Goal: Task Accomplishment & Management: Use online tool/utility

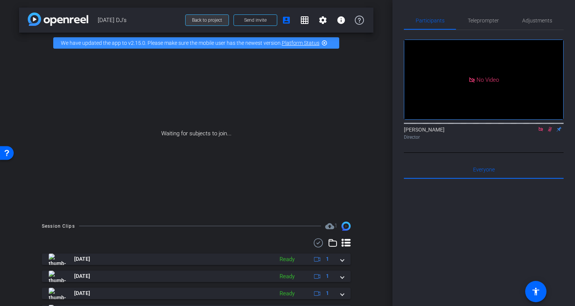
click at [209, 20] on span "Back to project" at bounding box center [207, 20] width 30 height 5
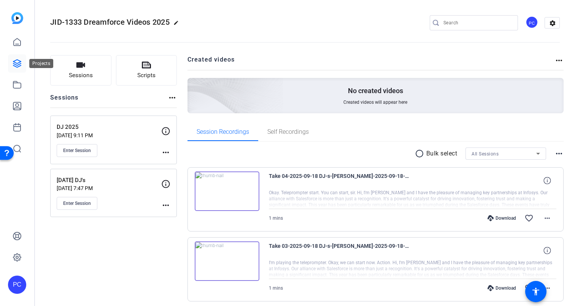
click at [14, 63] on icon at bounding box center [17, 63] width 9 height 9
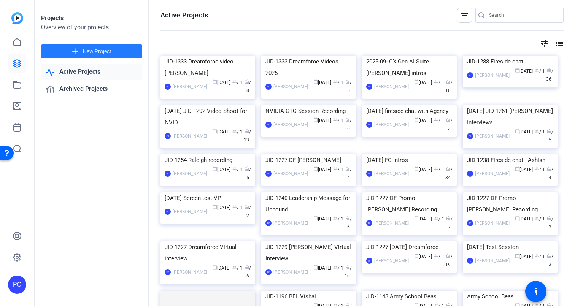
click at [88, 51] on span "New Project" at bounding box center [97, 52] width 29 height 8
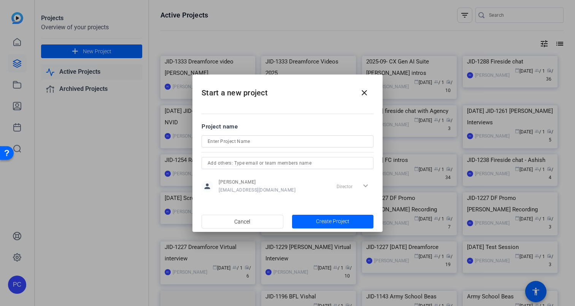
drag, startPoint x: 273, startPoint y: 78, endPoint x: 318, endPoint y: 85, distance: 45.1
click at [318, 85] on h2 "Start a new project close" at bounding box center [288, 90] width 190 height 31
click at [368, 94] on mat-icon "close" at bounding box center [364, 92] width 9 height 9
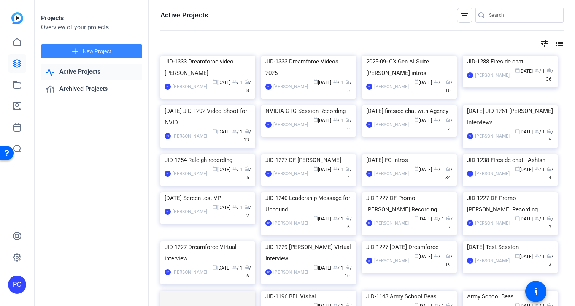
click at [102, 51] on span "New Project" at bounding box center [97, 52] width 29 height 8
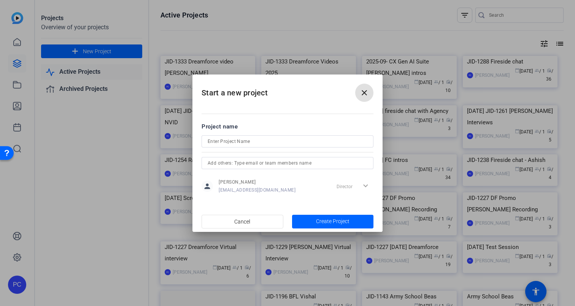
click at [213, 143] on input at bounding box center [288, 141] width 160 height 9
paste input "JID-1333 Dreamforce Videos"
type input "JID-1333 Dreamforce Videos Thomas"
click at [326, 221] on span "Create Project" at bounding box center [332, 222] width 33 height 8
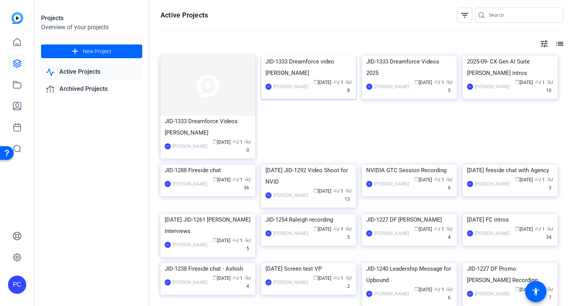
click at [300, 79] on div "JID-1333 Dreamforce video Suyash" at bounding box center [309, 67] width 86 height 23
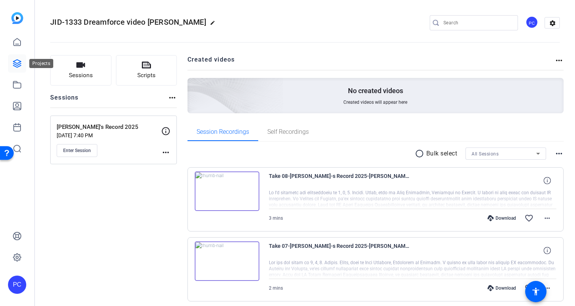
click at [16, 63] on icon at bounding box center [17, 64] width 8 height 8
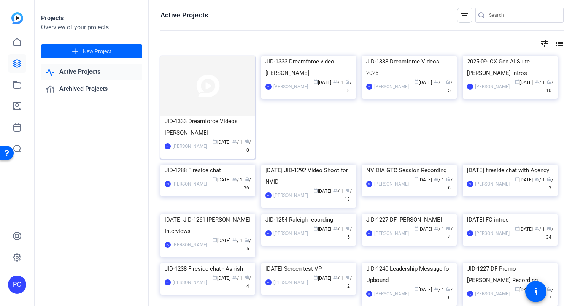
click at [220, 108] on img at bounding box center [208, 86] width 95 height 60
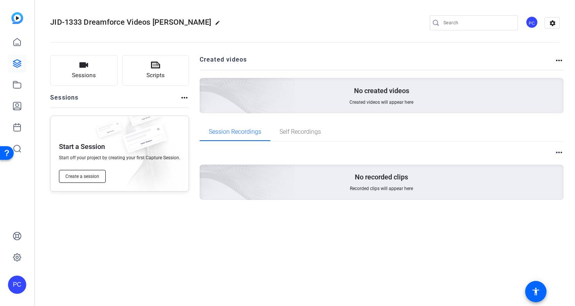
click at [78, 177] on span "Create a session" at bounding box center [82, 177] width 34 height 6
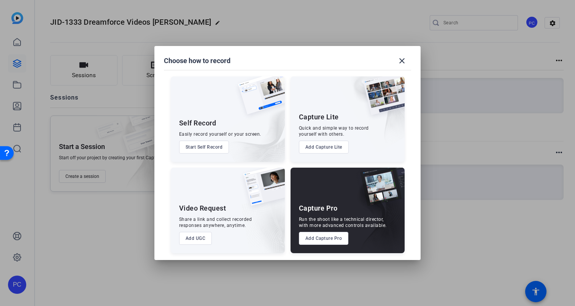
click at [321, 237] on button "Add Capture Pro" at bounding box center [324, 238] width 50 height 13
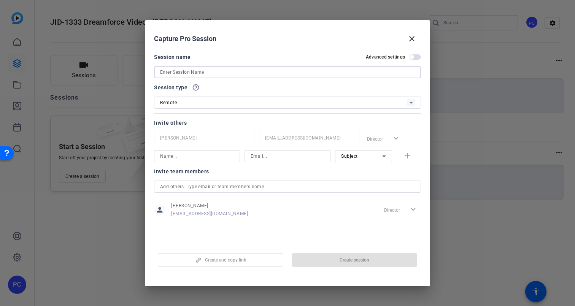
click at [174, 71] on input at bounding box center [287, 72] width 255 height 9
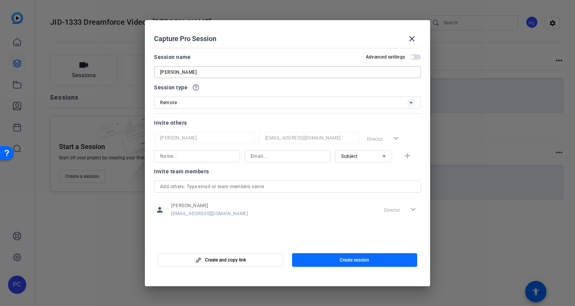
type input "[PERSON_NAME]"
click at [356, 260] on span "Create session" at bounding box center [355, 260] width 30 height 6
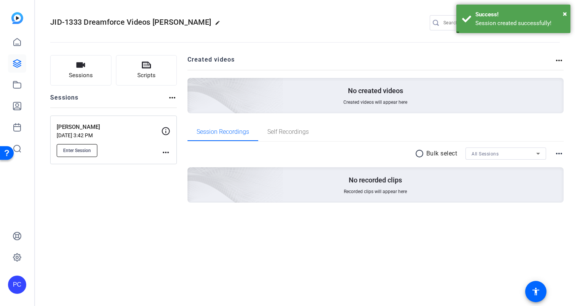
click at [72, 151] on span "Enter Session" at bounding box center [77, 151] width 28 height 6
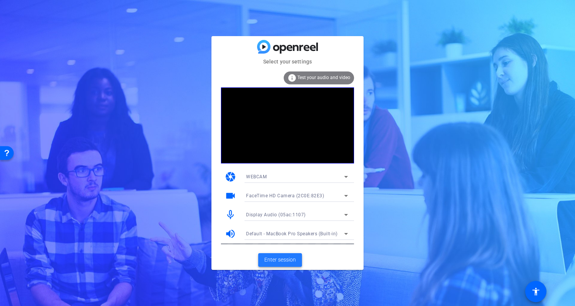
click at [279, 261] on span "Enter session" at bounding box center [280, 260] width 32 height 8
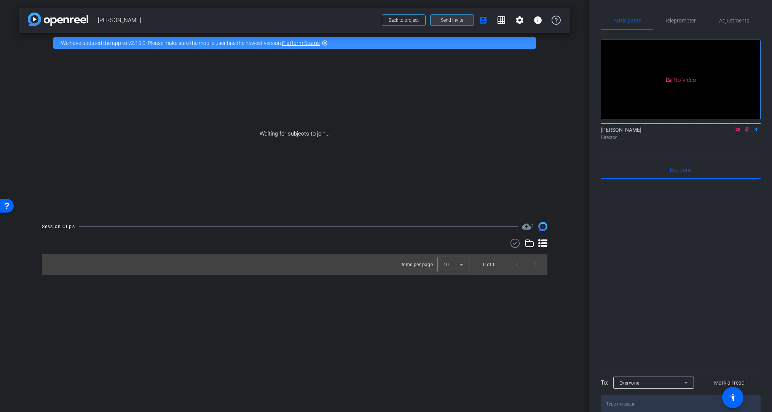
click at [451, 20] on span "Send invite" at bounding box center [452, 20] width 22 height 6
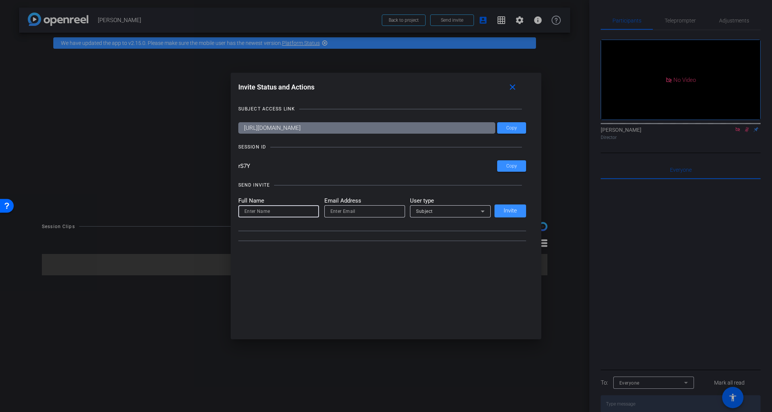
click at [292, 211] on input at bounding box center [278, 211] width 68 height 9
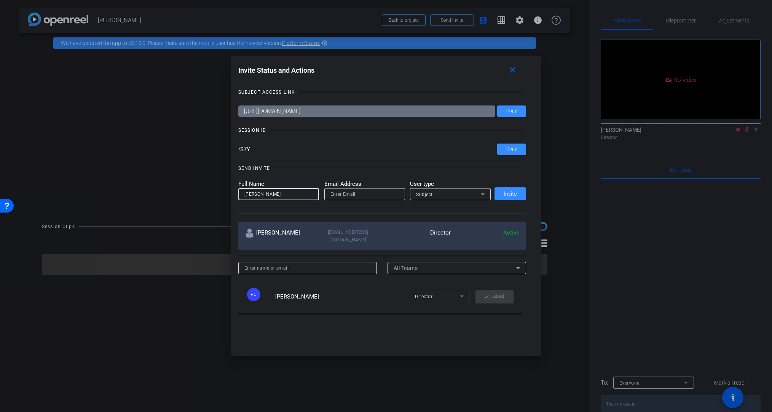
type input "[PERSON_NAME]"
click at [355, 196] on input "email" at bounding box center [364, 194] width 68 height 9
type input "[PERSON_NAME][EMAIL_ADDRESS][DOMAIN_NAME]"
click at [446, 195] on div "Subject" at bounding box center [448, 195] width 65 height 10
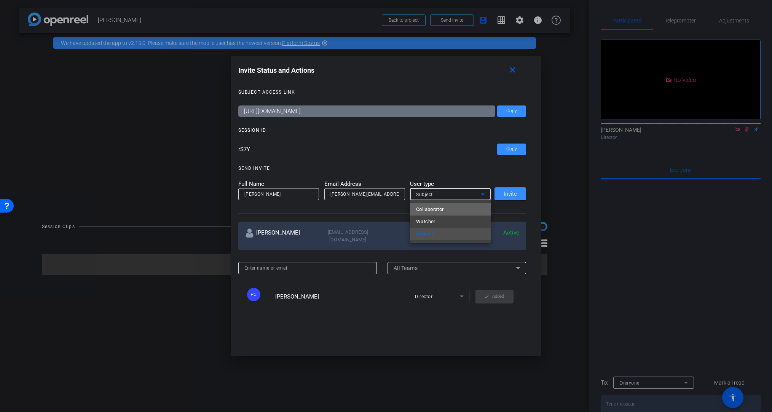
click at [440, 209] on span "Collaborator" at bounding box center [430, 209] width 28 height 9
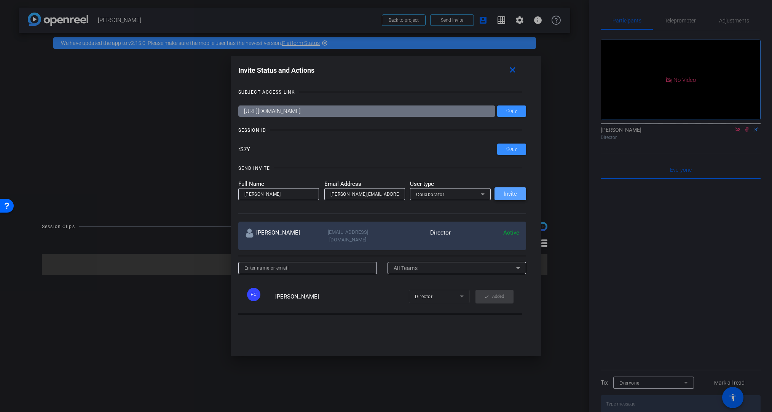
click at [511, 193] on span "Invite" at bounding box center [509, 194] width 13 height 6
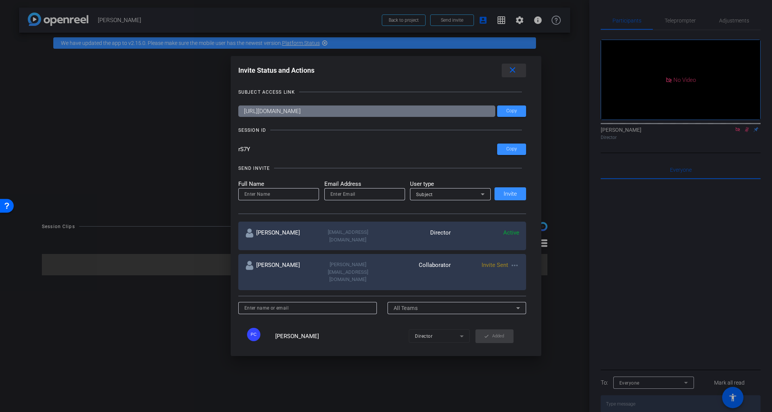
click at [513, 71] on mat-icon "close" at bounding box center [513, 70] width 10 height 10
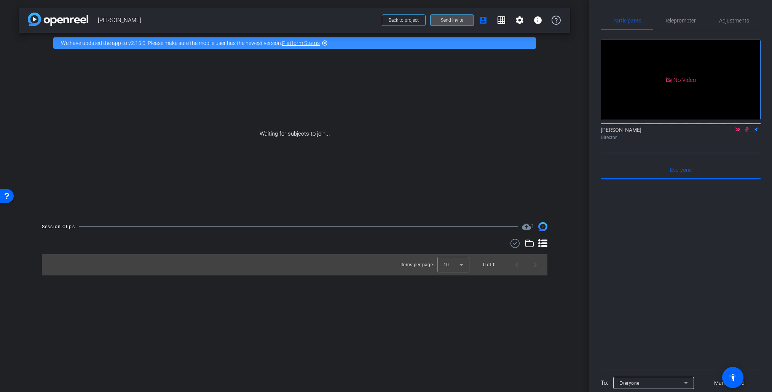
click at [455, 21] on span "Send invite" at bounding box center [452, 20] width 22 height 6
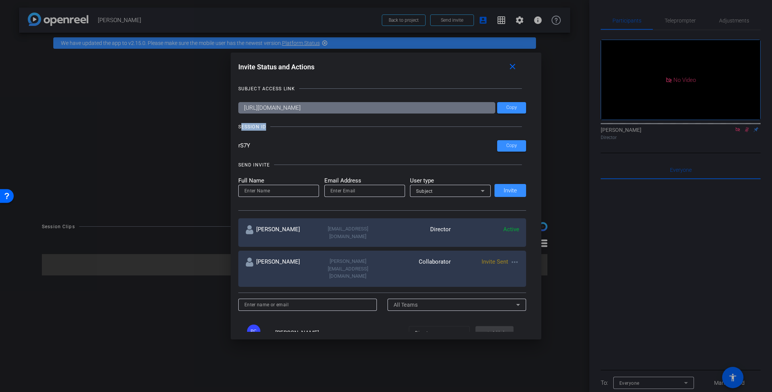
drag, startPoint x: 238, startPoint y: 125, endPoint x: 278, endPoint y: 127, distance: 40.4
click at [278, 127] on div "SESSION ID" at bounding box center [382, 127] width 288 height 8
copy div "SESSION ID"
click at [516, 147] on span "Copy" at bounding box center [511, 146] width 11 height 6
copy div "SESSION ID"
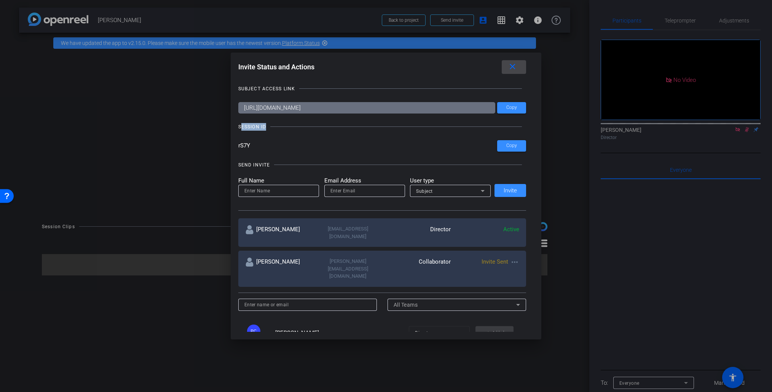
click at [513, 68] on mat-icon "close" at bounding box center [513, 67] width 10 height 10
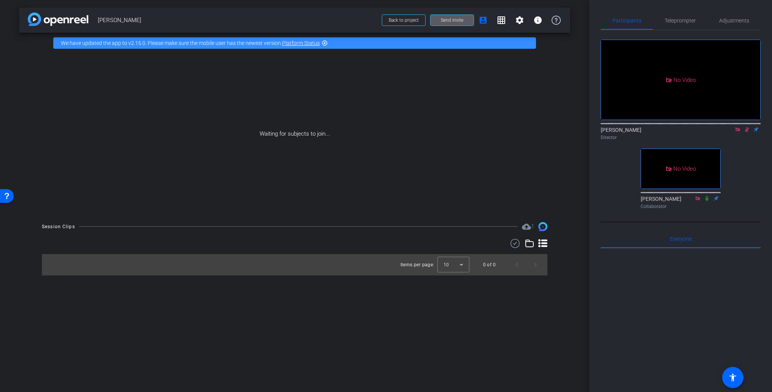
click at [707, 201] on icon at bounding box center [707, 198] width 6 height 5
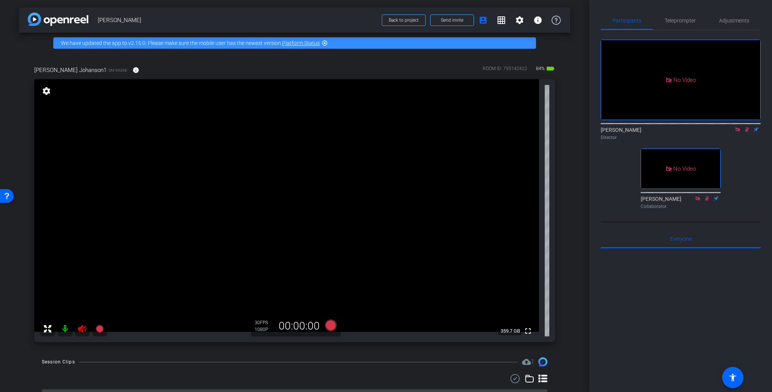
click at [64, 328] on mat-icon at bounding box center [64, 328] width 15 height 15
click at [734, 21] on span "Adjustments" at bounding box center [734, 20] width 30 height 5
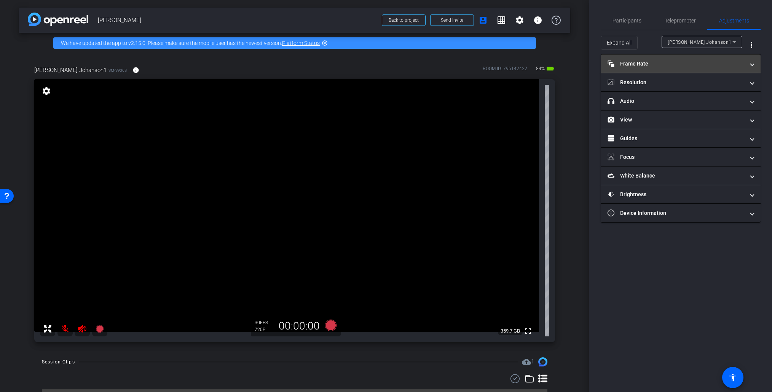
click at [635, 62] on mat-panel-title "Frame Rate Frame Rate" at bounding box center [675, 64] width 137 height 8
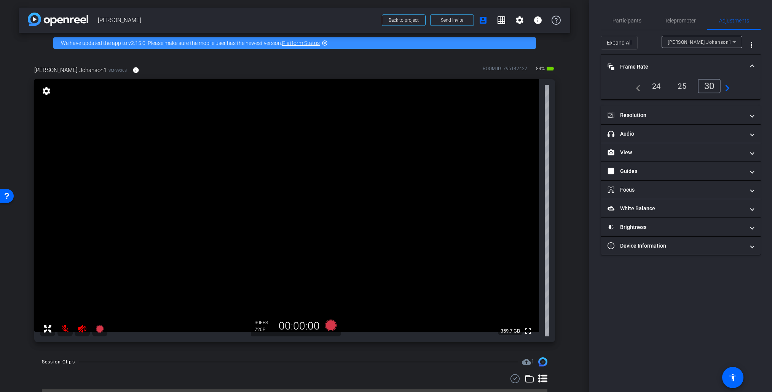
click at [683, 87] on div "25" at bounding box center [682, 86] width 20 height 13
click at [648, 134] on mat-panel-title "headphone icon Audio" at bounding box center [675, 134] width 137 height 8
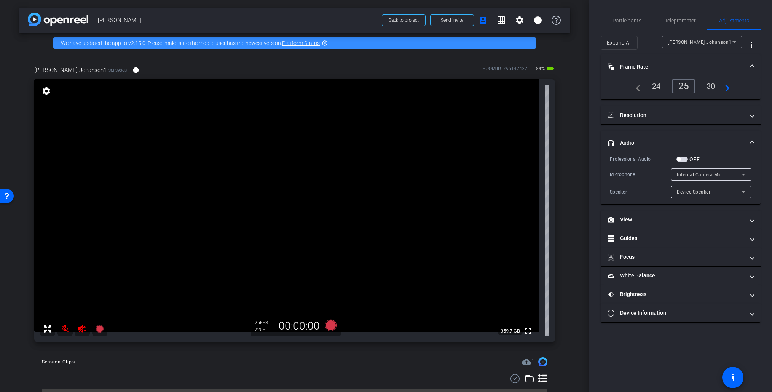
click at [683, 159] on span "button" at bounding box center [681, 158] width 11 height 5
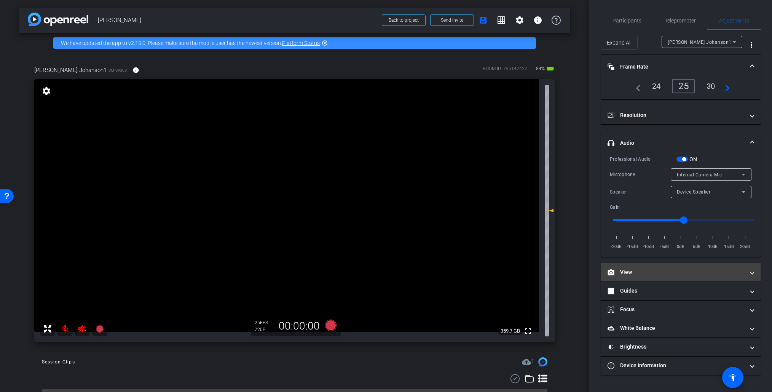
click at [640, 272] on mat-panel-title "View" at bounding box center [675, 272] width 137 height 8
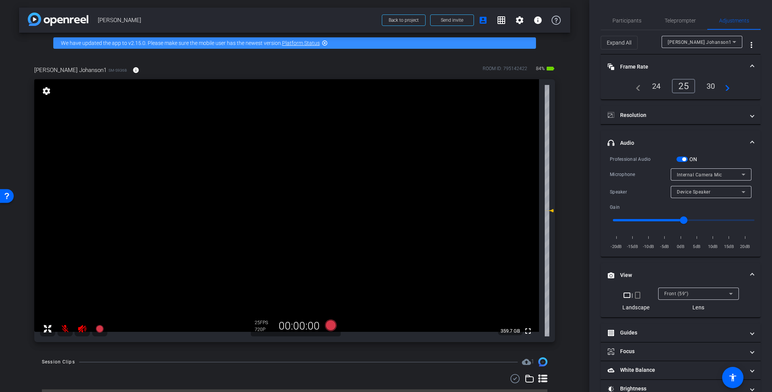
click at [634, 272] on mat-panel-title "View" at bounding box center [675, 275] width 137 height 8
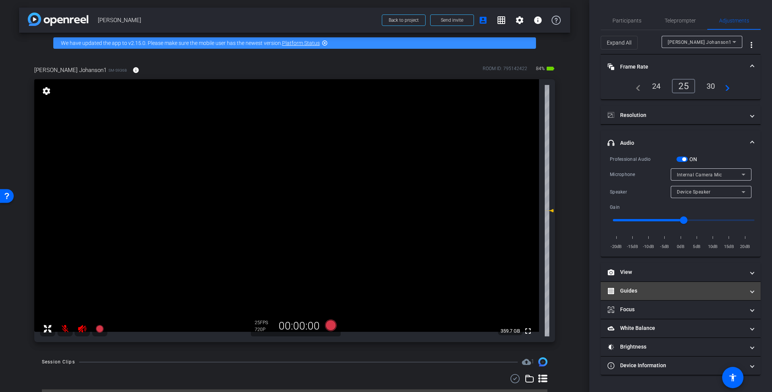
click at [643, 291] on mat-panel-title "Guides" at bounding box center [675, 291] width 137 height 8
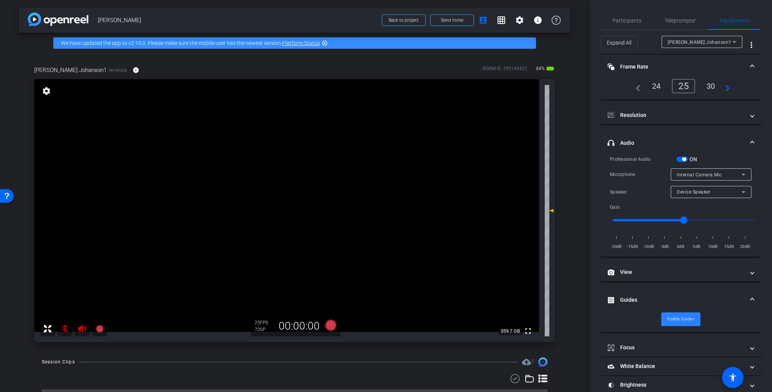
click at [677, 319] on span "Enable Guides" at bounding box center [680, 318] width 27 height 11
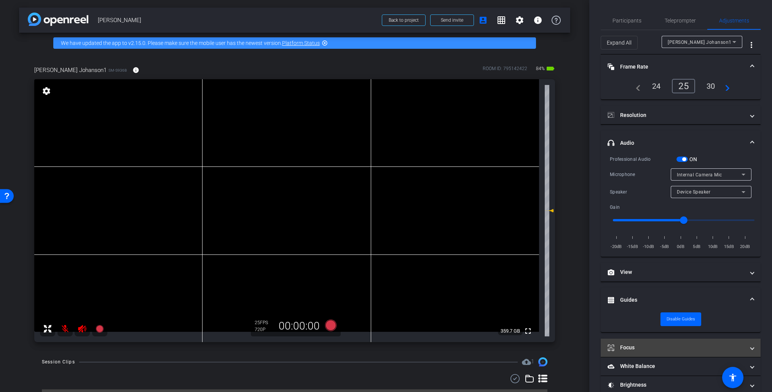
click at [637, 348] on mat-panel-title "Focus" at bounding box center [675, 347] width 137 height 8
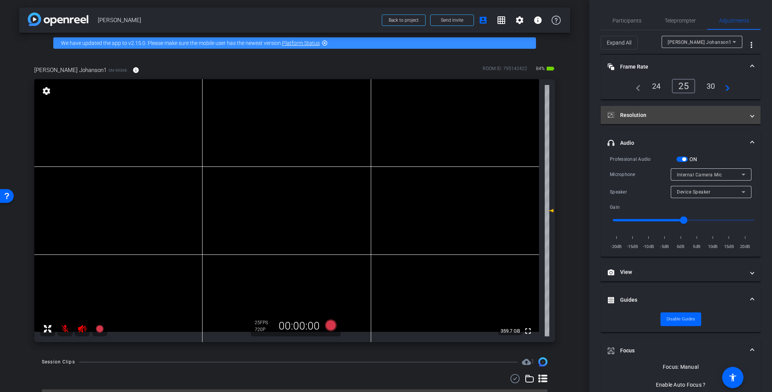
click at [637, 113] on mat-panel-title "Resolution" at bounding box center [675, 115] width 137 height 8
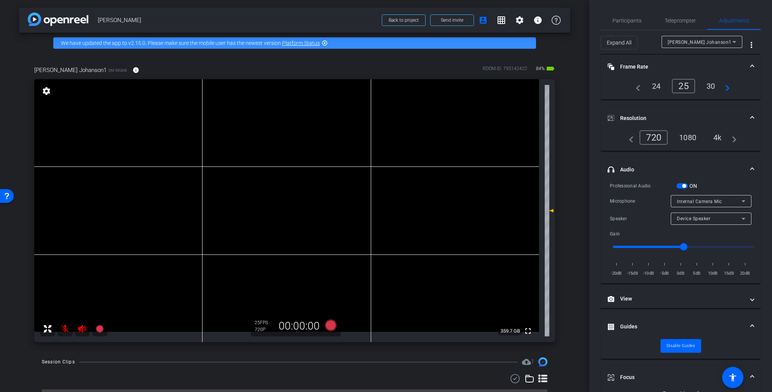
click at [718, 137] on div "4k" at bounding box center [717, 137] width 20 height 13
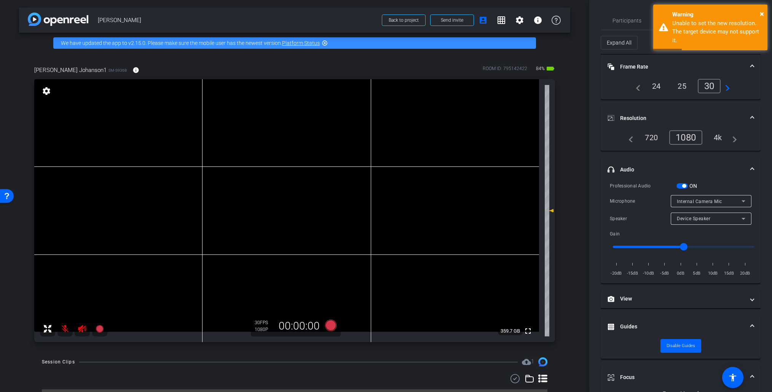
click at [683, 85] on div "25" at bounding box center [682, 86] width 20 height 13
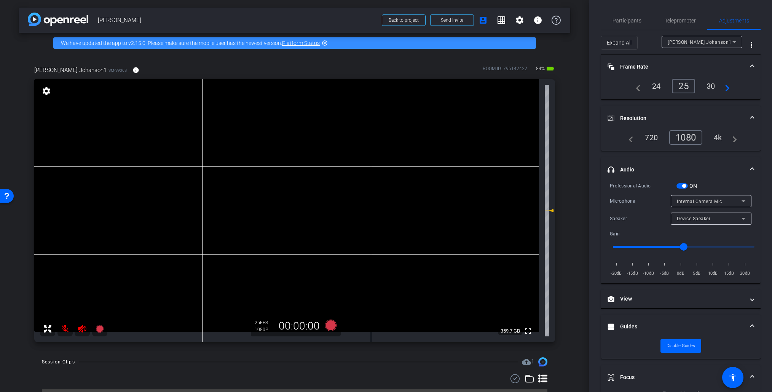
click at [718, 137] on div "4k" at bounding box center [718, 137] width 20 height 13
click at [687, 138] on div "1080" at bounding box center [685, 137] width 33 height 14
click at [683, 87] on div "25" at bounding box center [682, 86] width 20 height 13
click at [681, 20] on span "Teleprompter" at bounding box center [679, 20] width 31 height 5
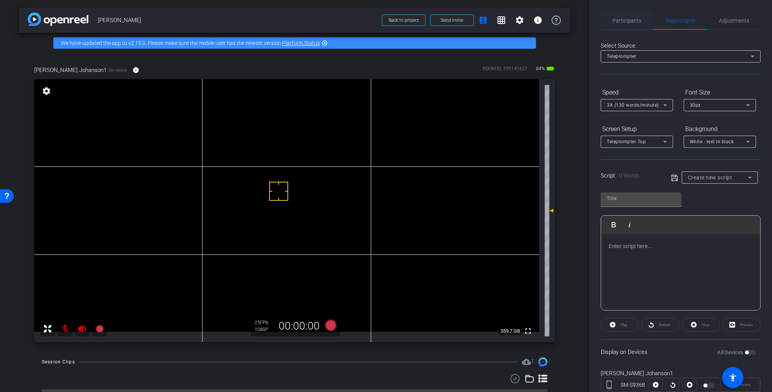
click at [630, 21] on span "Participants" at bounding box center [626, 20] width 29 height 5
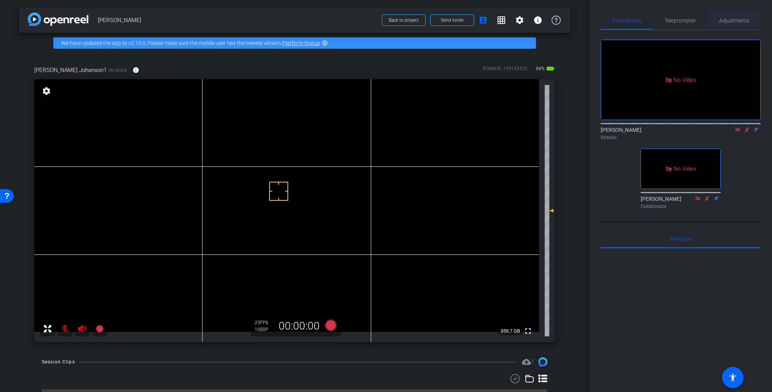
click at [731, 20] on span "Adjustments" at bounding box center [734, 20] width 30 height 5
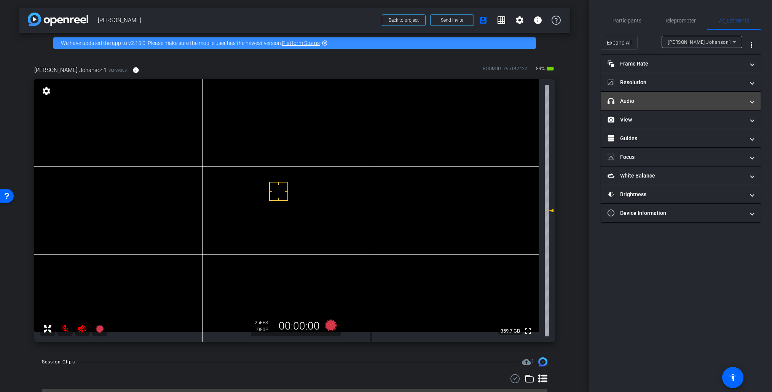
click at [649, 100] on mat-panel-title "headphone icon Audio" at bounding box center [675, 101] width 137 height 8
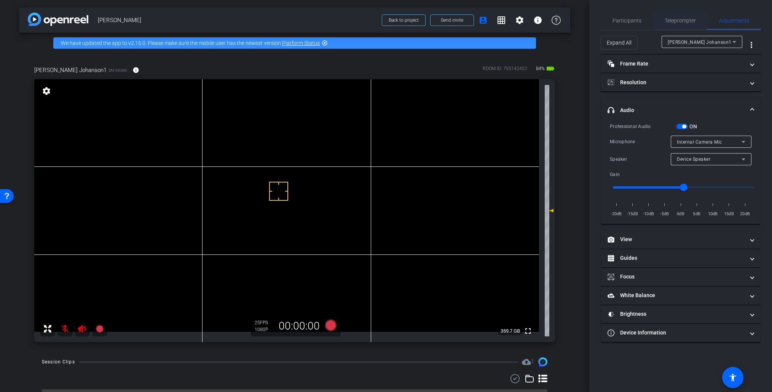
click at [675, 18] on span "Teleprompter" at bounding box center [679, 20] width 31 height 5
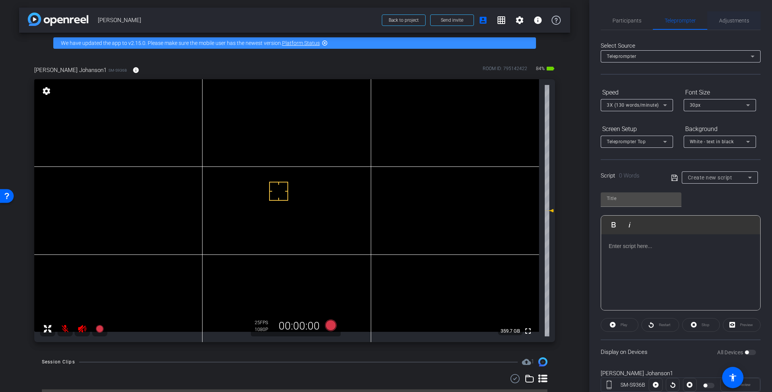
click at [737, 21] on span "Adjustments" at bounding box center [734, 20] width 30 height 5
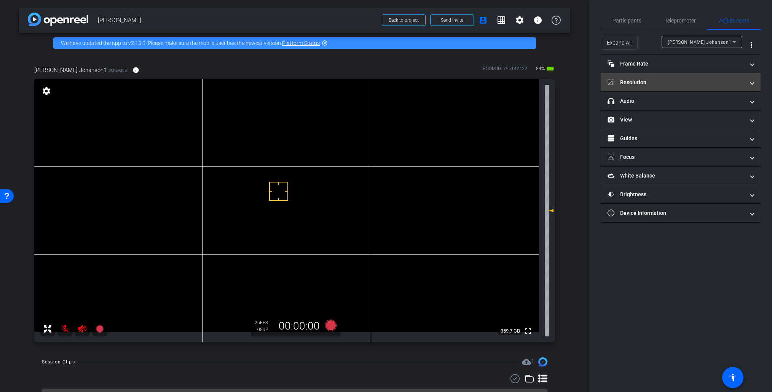
click at [654, 81] on mat-panel-title "Resolution" at bounding box center [675, 82] width 137 height 8
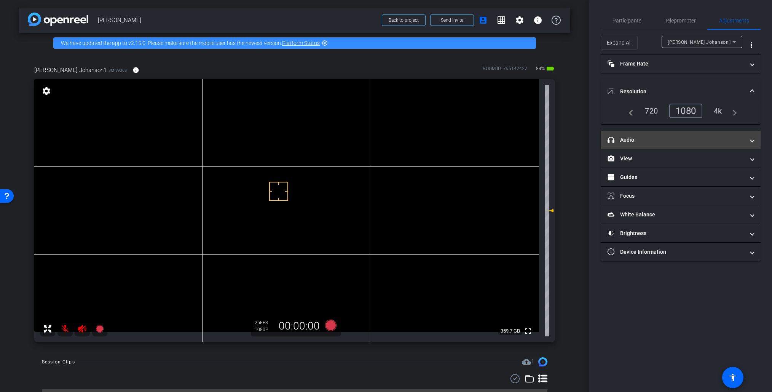
click at [656, 137] on mat-panel-title "headphone icon Audio" at bounding box center [675, 140] width 137 height 8
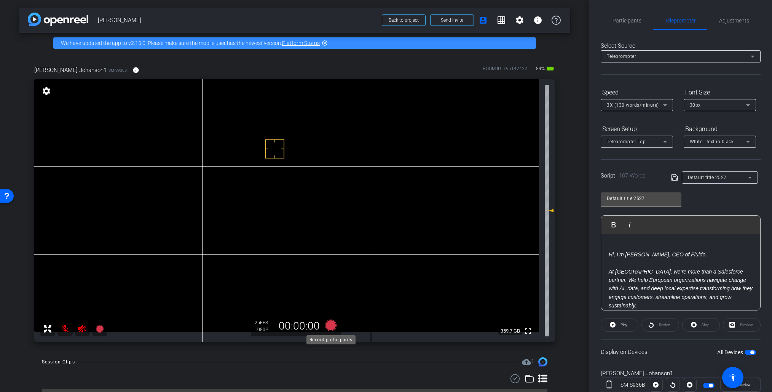
click at [331, 326] on icon at bounding box center [330, 324] width 11 height 11
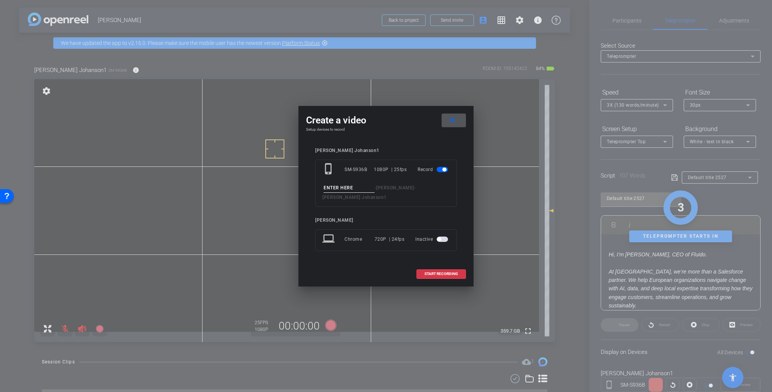
click at [359, 189] on input at bounding box center [348, 188] width 51 height 10
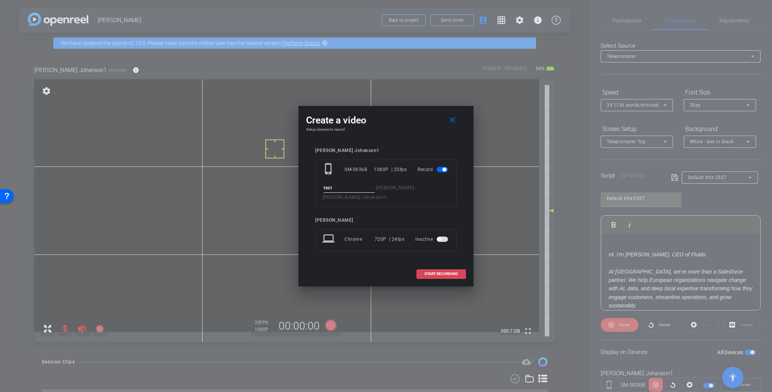
type input "test"
click at [438, 273] on span "START RECORDING" at bounding box center [440, 274] width 33 height 4
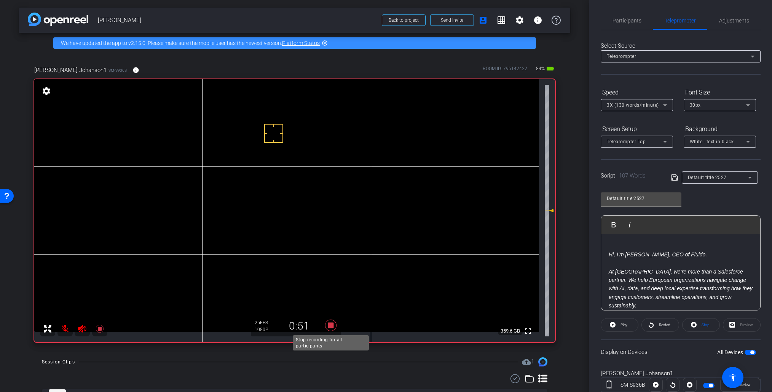
click at [330, 327] on icon at bounding box center [330, 324] width 11 height 11
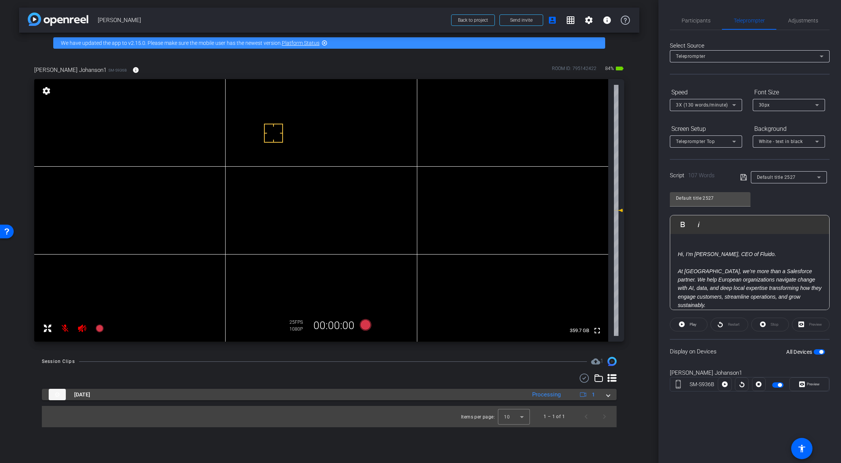
click at [608, 395] on span at bounding box center [608, 395] width 3 height 8
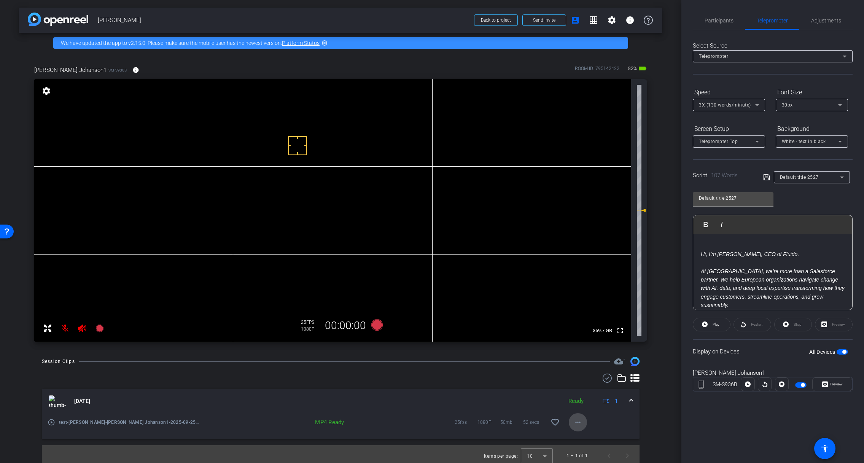
click at [578, 411] on mat-icon "more_horiz" at bounding box center [577, 422] width 9 height 9
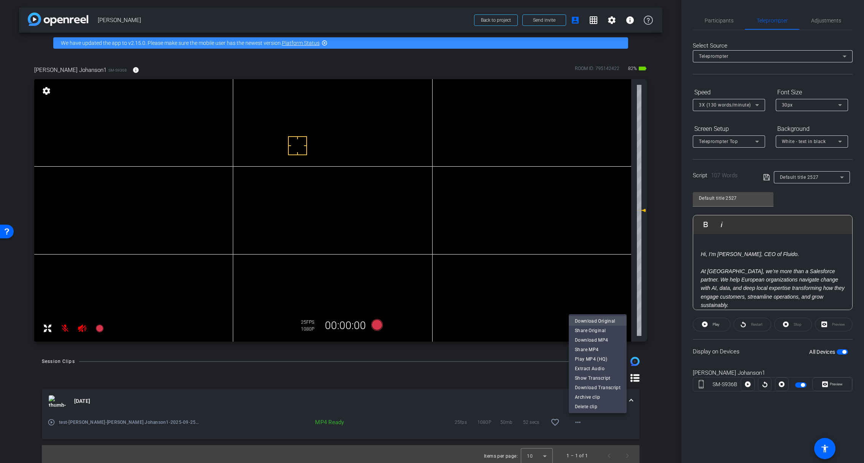
click at [591, 320] on span "Download Original" at bounding box center [598, 321] width 46 height 9
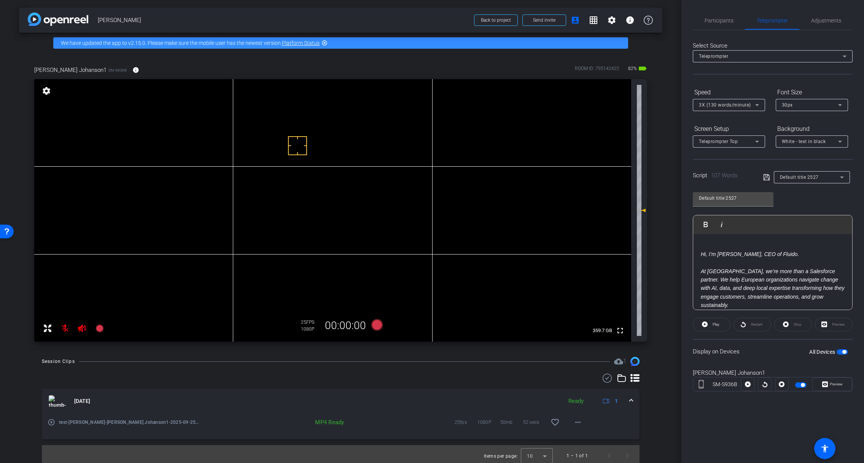
click at [51, 411] on mat-icon "play_circle_outline" at bounding box center [52, 423] width 8 height 8
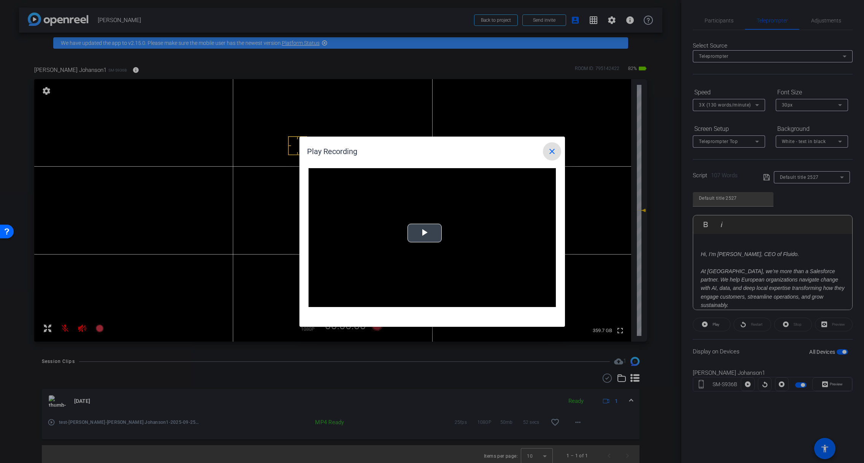
click at [425, 233] on span "Video Player" at bounding box center [425, 233] width 0 height 0
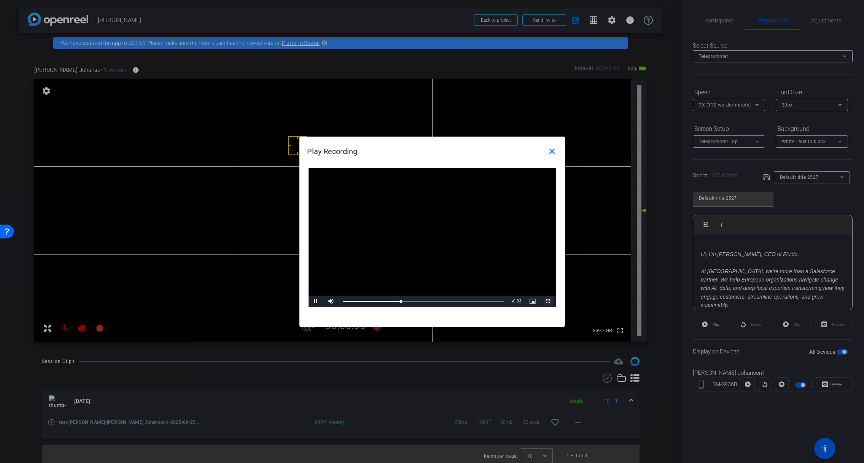
click at [550, 301] on span "Video Player" at bounding box center [548, 301] width 15 height 0
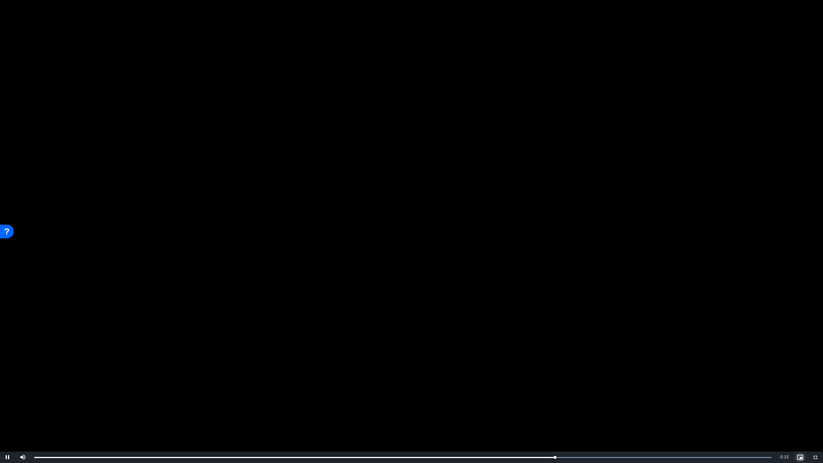
click at [771, 411] on span "Video Player" at bounding box center [800, 457] width 15 height 0
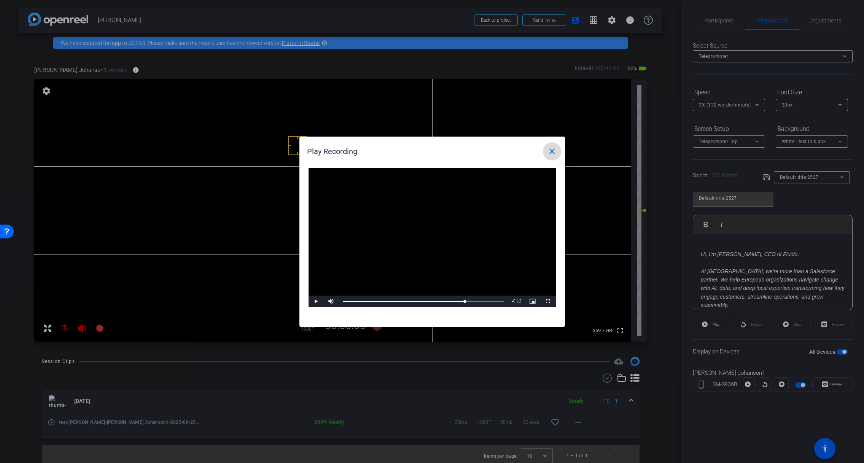
click at [551, 152] on mat-icon "close" at bounding box center [552, 151] width 9 height 9
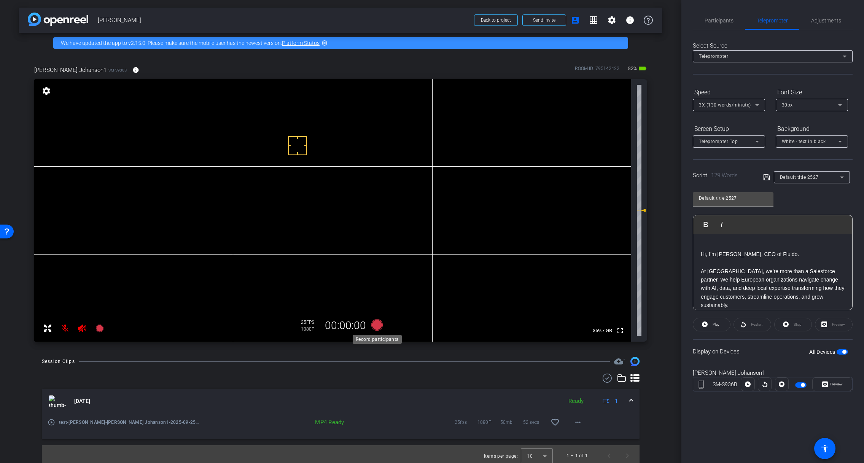
click at [373, 324] on icon at bounding box center [376, 324] width 11 height 11
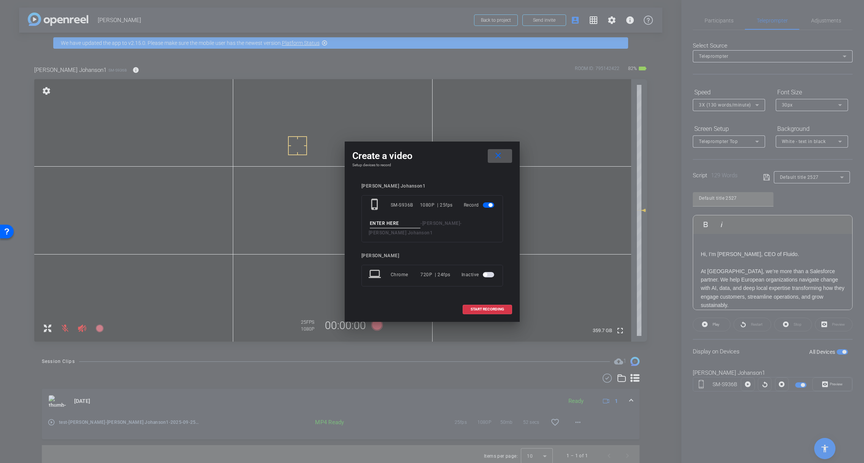
click at [408, 224] on input at bounding box center [395, 224] width 51 height 10
type input "Take 01"
drag, startPoint x: 486, startPoint y: 310, endPoint x: 409, endPoint y: 286, distance: 80.5
click at [486, 310] on span "START RECORDING" at bounding box center [487, 309] width 33 height 4
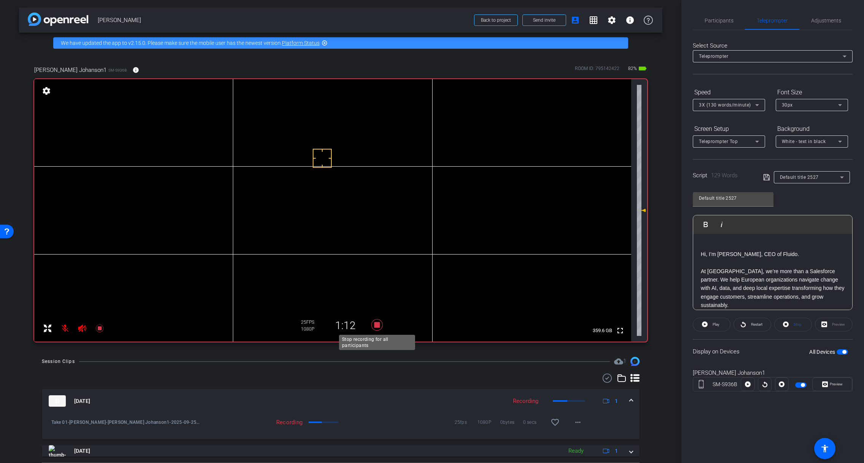
click at [377, 326] on icon at bounding box center [376, 324] width 11 height 11
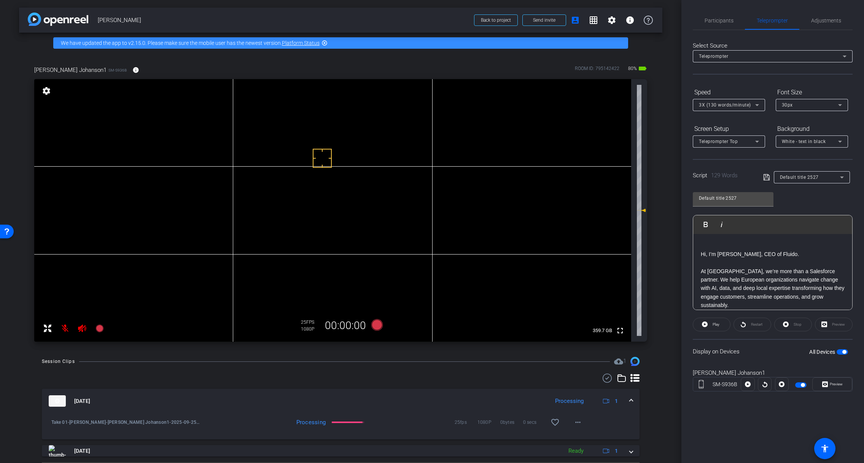
scroll to position [21, 0]
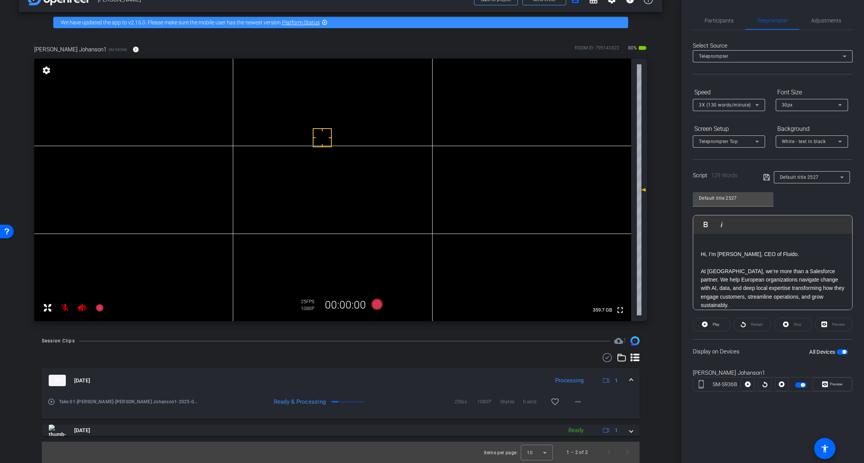
click at [53, 403] on mat-icon "play_circle_outline" at bounding box center [52, 402] width 8 height 8
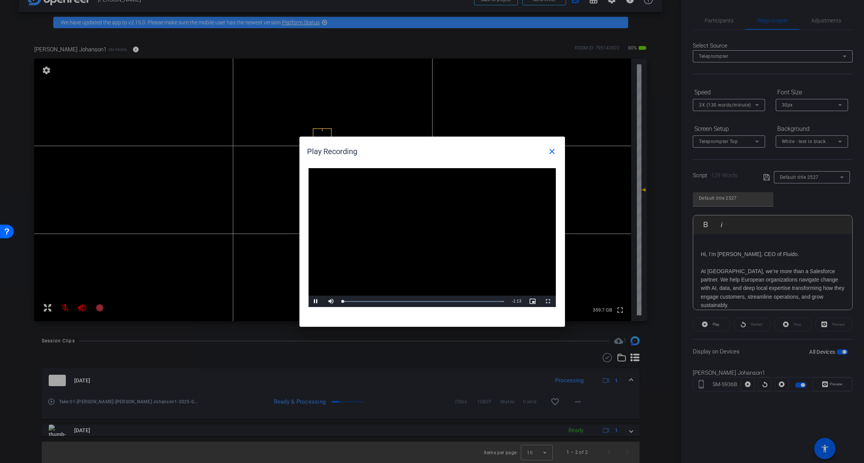
click at [424, 235] on video "Video Player" at bounding box center [432, 237] width 247 height 139
click at [400, 301] on div "Loaded : 100.00% 0:25 0:00" at bounding box center [424, 302] width 162 height 2
drag, startPoint x: 419, startPoint y: 301, endPoint x: 424, endPoint y: 302, distance: 4.2
click at [424, 301] on div "Loaded : 100.00% 0:37 0:37" at bounding box center [424, 302] width 162 height 2
click at [315, 301] on span "Video Player" at bounding box center [316, 301] width 15 height 0
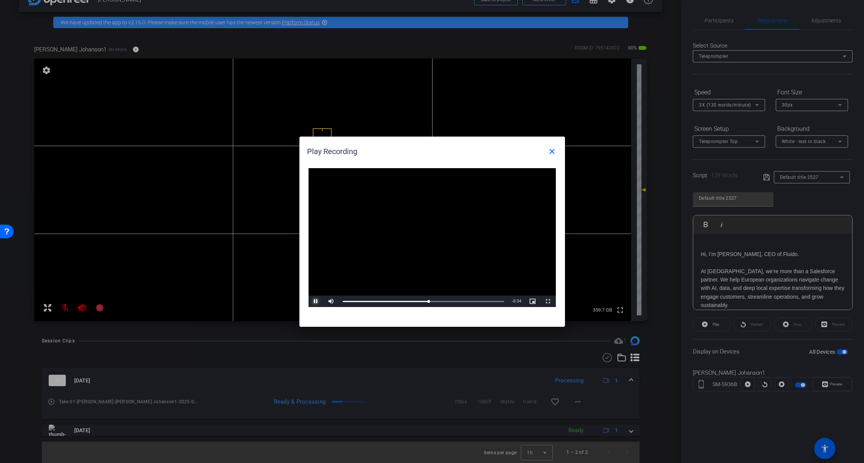
click at [315, 301] on span "Video Player" at bounding box center [316, 301] width 15 height 0
click at [550, 150] on mat-icon "close" at bounding box center [552, 151] width 9 height 9
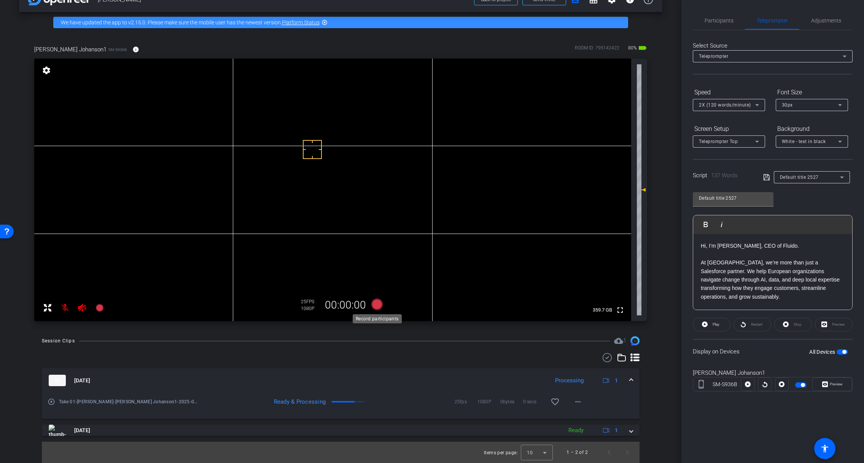
click at [377, 305] on icon at bounding box center [376, 304] width 11 height 11
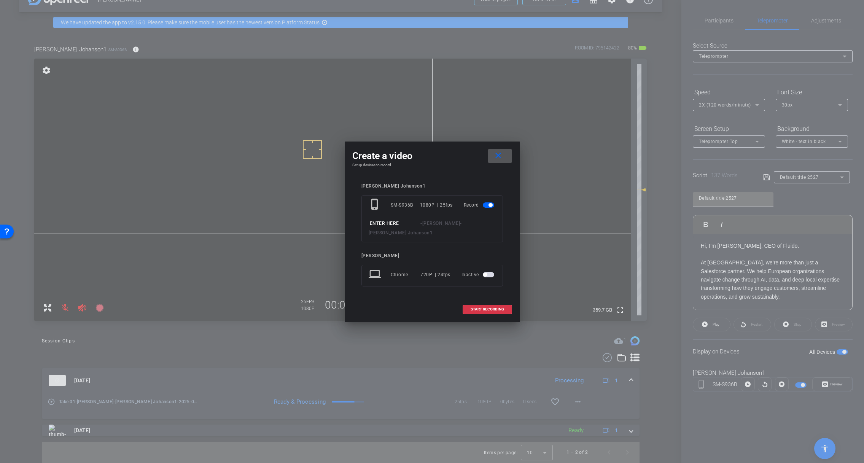
click at [406, 222] on input at bounding box center [395, 224] width 51 height 10
type input "Take 02"
click at [491, 308] on span "START RECORDING" at bounding box center [487, 309] width 33 height 4
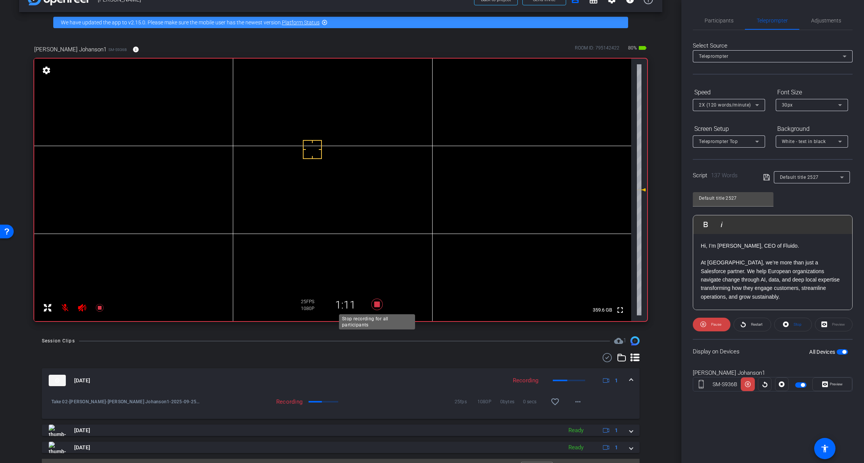
click at [379, 303] on icon at bounding box center [376, 304] width 11 height 11
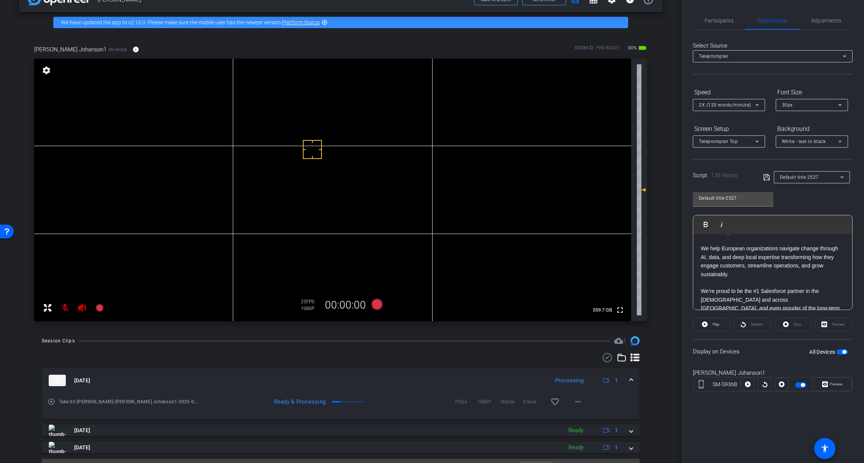
scroll to position [0, 0]
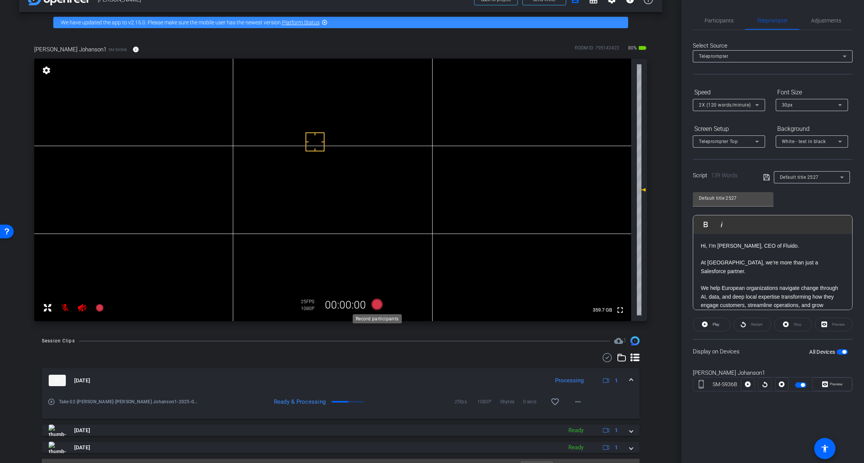
click at [378, 305] on icon at bounding box center [376, 304] width 11 height 11
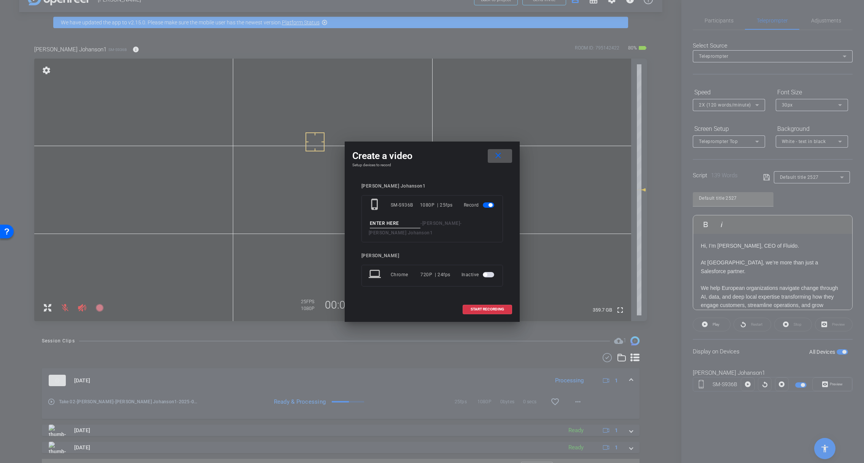
click at [401, 222] on input at bounding box center [395, 224] width 51 height 10
type input "Take 03"
click at [484, 309] on span "START RECORDING" at bounding box center [487, 309] width 33 height 4
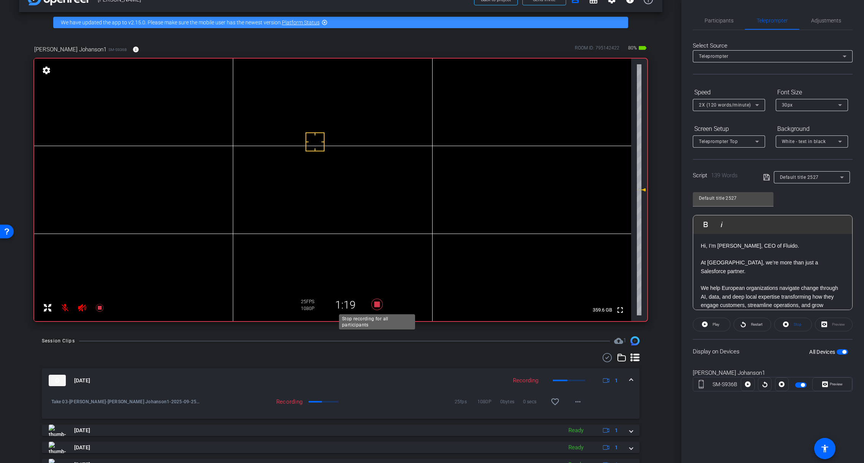
click at [378, 303] on icon at bounding box center [376, 304] width 11 height 11
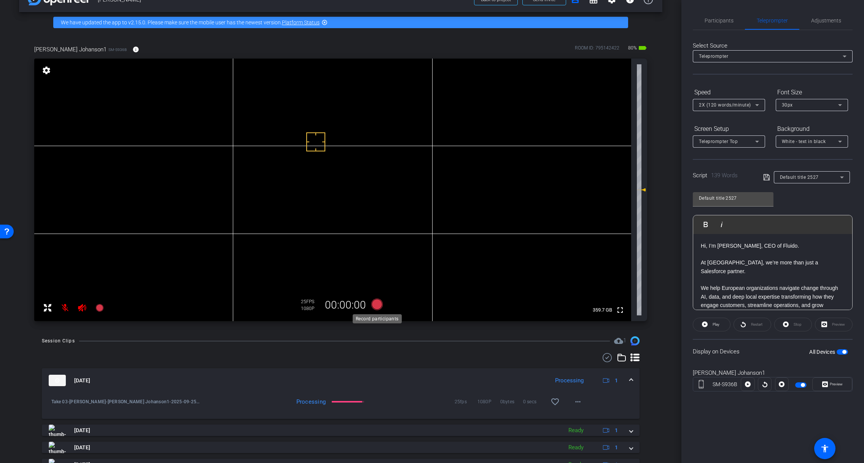
click at [377, 305] on icon at bounding box center [376, 304] width 11 height 11
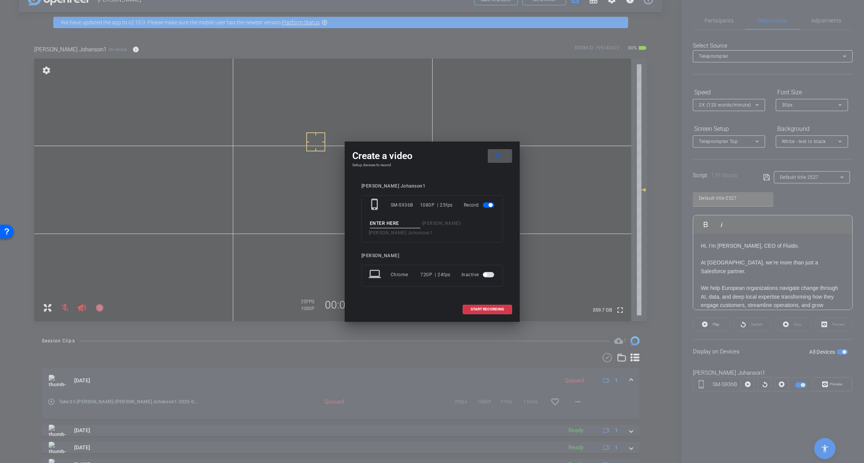
click at [402, 224] on input at bounding box center [395, 224] width 51 height 10
type input "Take 04"
click at [484, 308] on span "START RECORDING" at bounding box center [487, 309] width 33 height 4
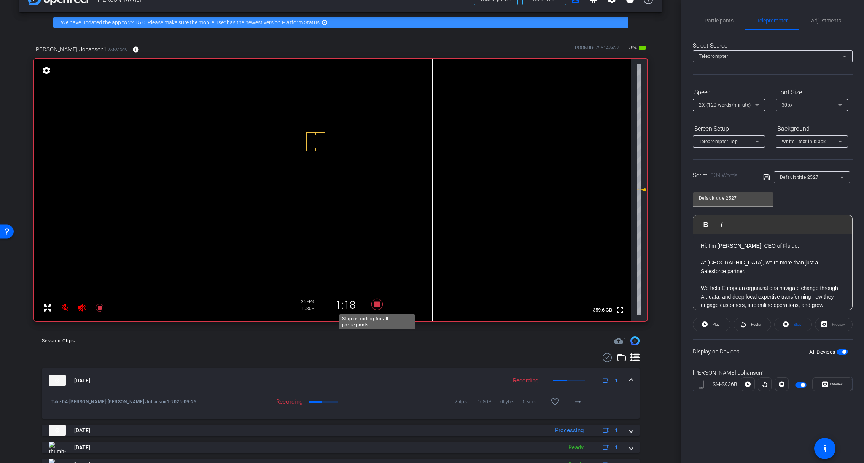
click at [377, 306] on icon at bounding box center [376, 304] width 11 height 11
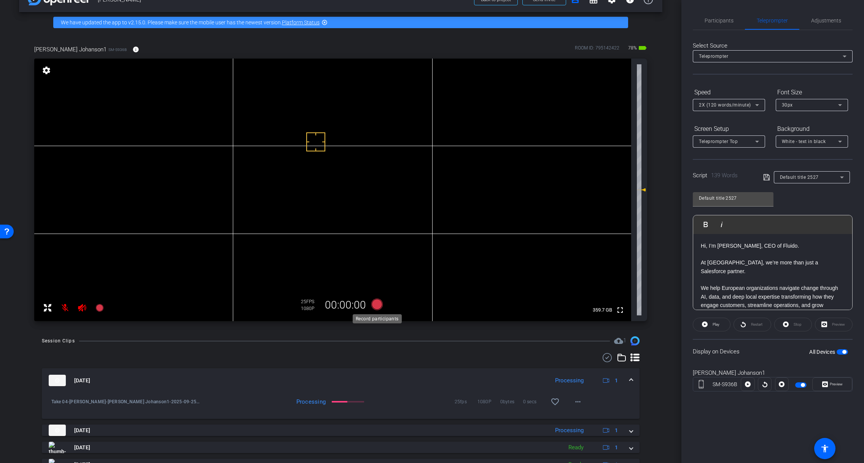
click at [376, 305] on icon at bounding box center [376, 304] width 11 height 11
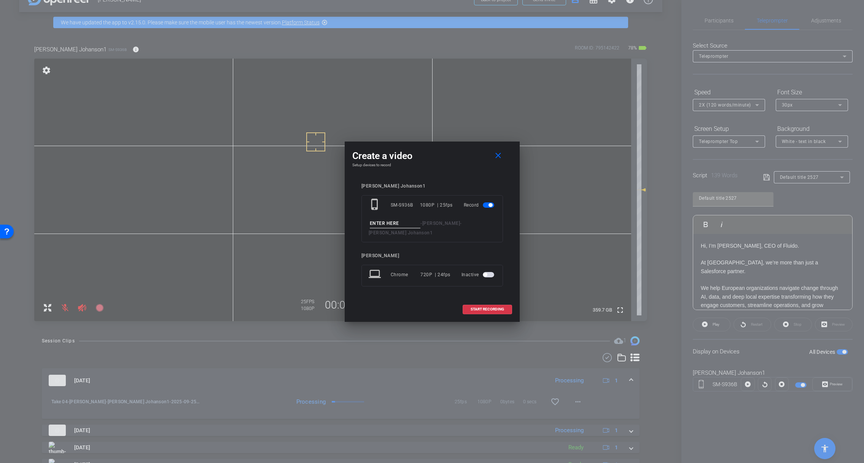
click at [401, 222] on input at bounding box center [395, 224] width 51 height 10
type input "Take 05"
click at [488, 309] on span "START RECORDING" at bounding box center [487, 309] width 33 height 4
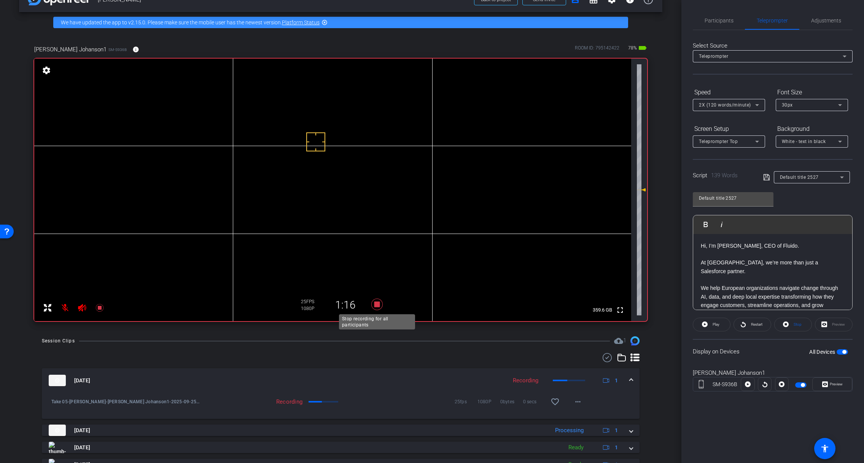
click at [378, 306] on icon at bounding box center [376, 304] width 11 height 11
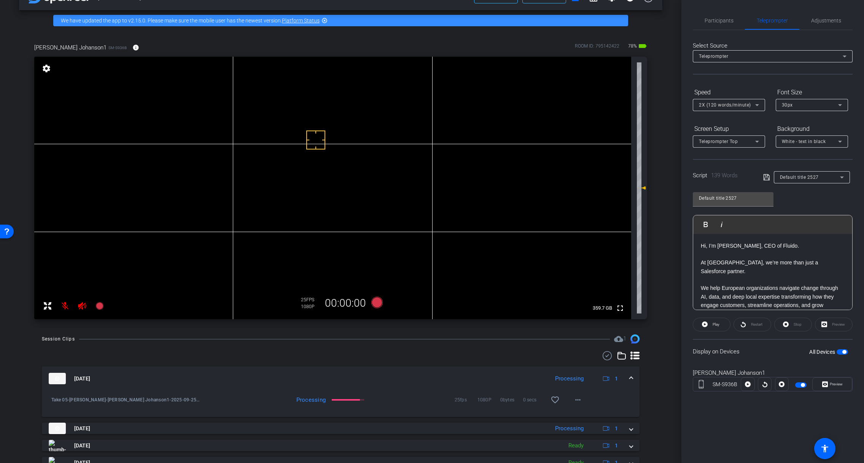
scroll to position [25, 0]
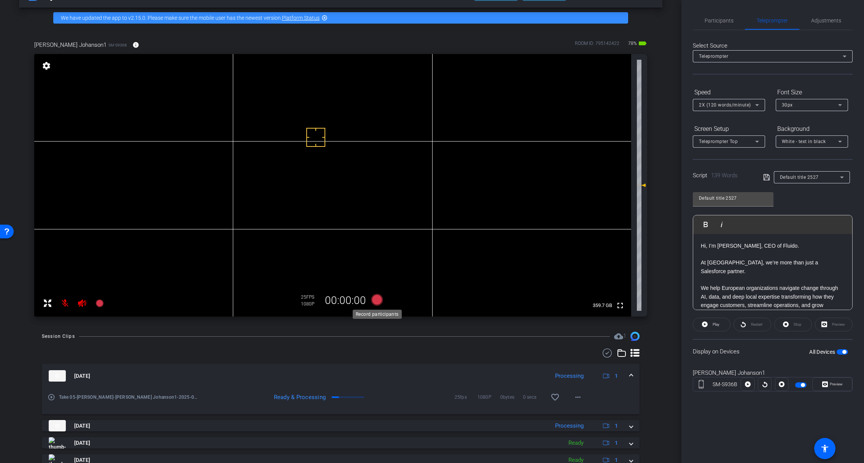
click at [377, 301] on icon at bounding box center [376, 299] width 11 height 11
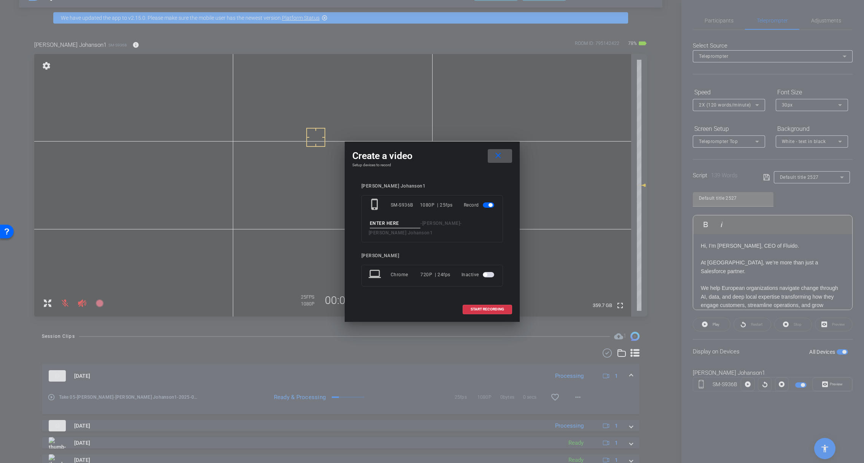
click at [404, 221] on input at bounding box center [395, 224] width 51 height 10
type input "Take 06"
click at [483, 309] on span "START RECORDING" at bounding box center [487, 309] width 33 height 4
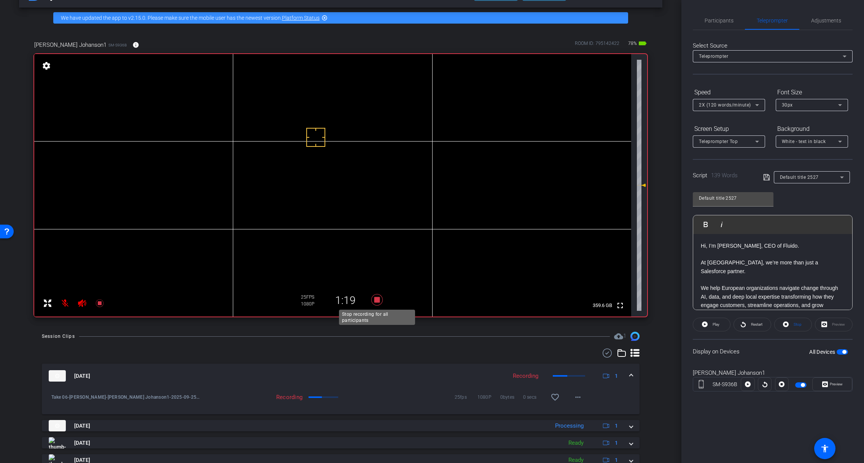
click at [378, 300] on icon at bounding box center [376, 299] width 11 height 11
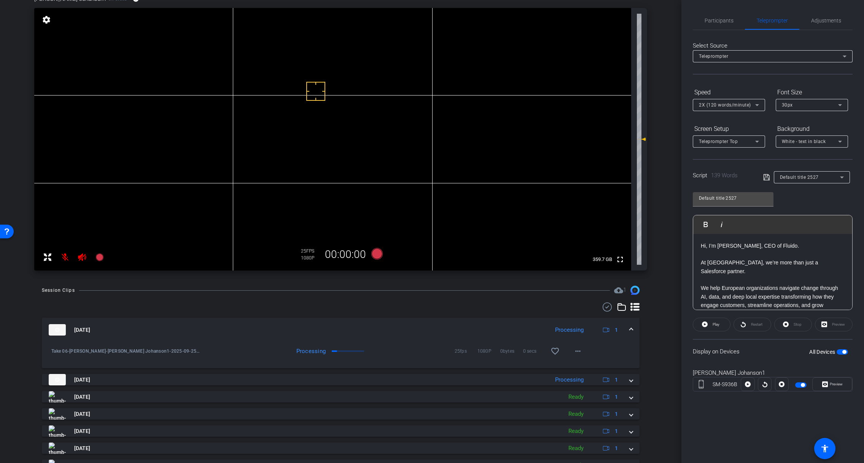
scroll to position [70, 0]
click at [579, 351] on mat-icon "more_horiz" at bounding box center [577, 352] width 9 height 9
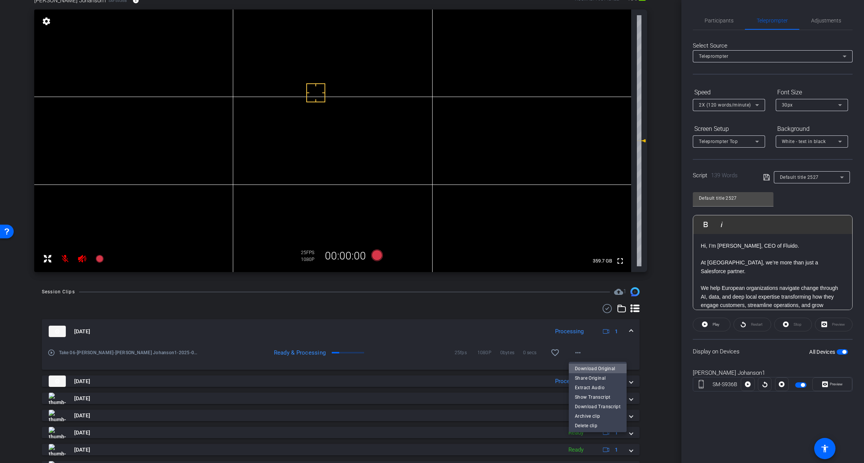
click at [608, 367] on span "Download Original" at bounding box center [598, 368] width 46 height 9
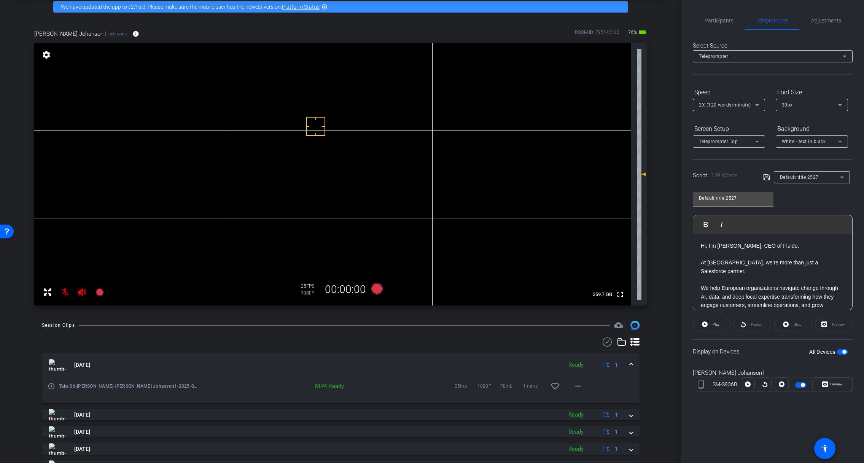
scroll to position [0, 0]
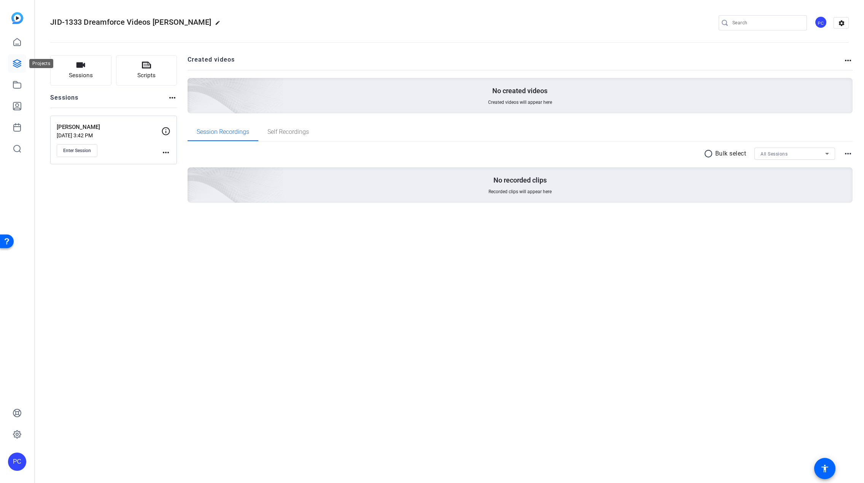
click at [18, 64] on icon at bounding box center [17, 63] width 9 height 9
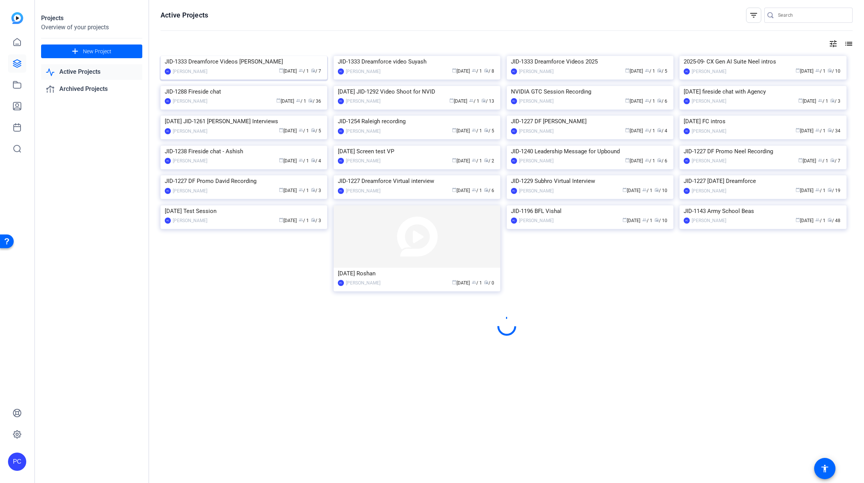
click at [223, 63] on div "JID-1333 Dreamforce Videos Thomas" at bounding box center [244, 61] width 158 height 11
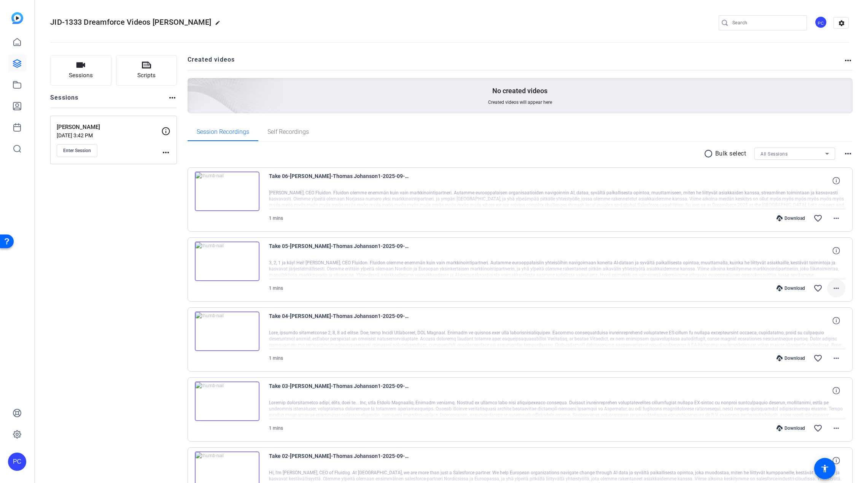
scroll to position [202, 0]
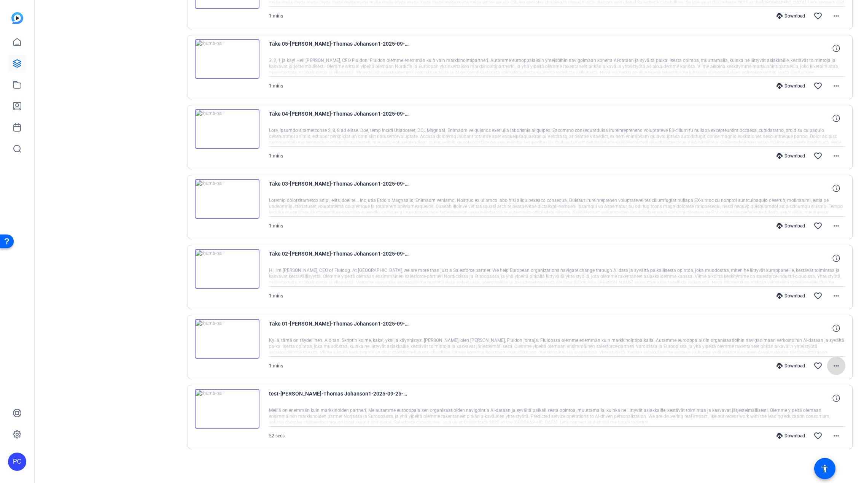
click at [838, 366] on mat-icon "more_horiz" at bounding box center [836, 366] width 9 height 9
drag, startPoint x: 808, startPoint y: 382, endPoint x: 817, endPoint y: 352, distance: 30.8
click at [808, 382] on span "Download Original" at bounding box center [817, 381] width 46 height 9
click at [837, 296] on mat-icon "more_horiz" at bounding box center [836, 295] width 9 height 9
click at [807, 312] on span "Download Original" at bounding box center [817, 311] width 46 height 9
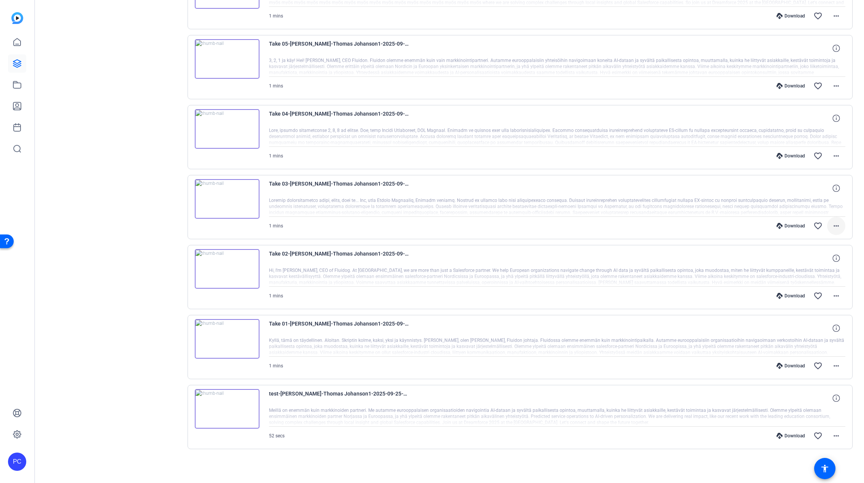
click at [836, 227] on mat-icon "more_horiz" at bounding box center [836, 225] width 9 height 9
click at [816, 241] on span "Download Original" at bounding box center [817, 241] width 46 height 9
click at [836, 157] on mat-icon "more_horiz" at bounding box center [836, 155] width 9 height 9
click at [813, 170] on span "Download Original" at bounding box center [817, 171] width 46 height 9
click at [484, 49] on div "Take 05-[PERSON_NAME]-[PERSON_NAME] Johanson1-2025-09-25-17-01-20-104-0" at bounding box center [557, 48] width 577 height 18
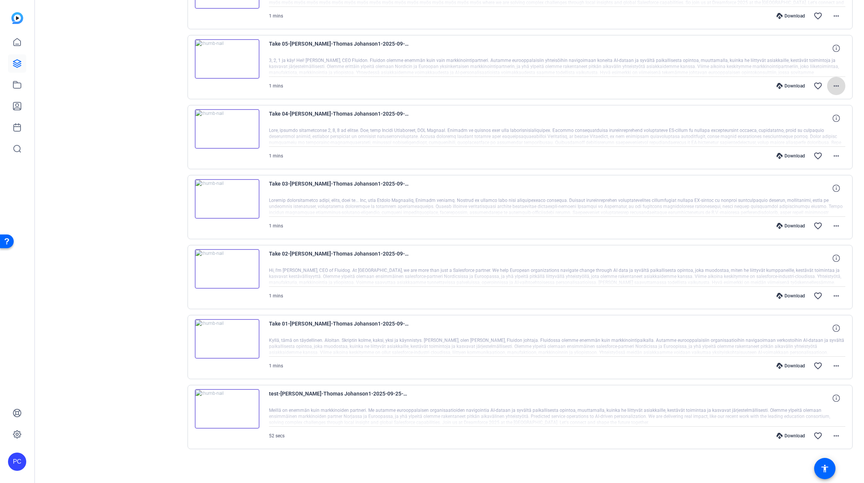
click at [837, 86] on mat-icon "more_horiz" at bounding box center [836, 85] width 9 height 9
click at [820, 101] on span "Download Original" at bounding box center [817, 101] width 46 height 9
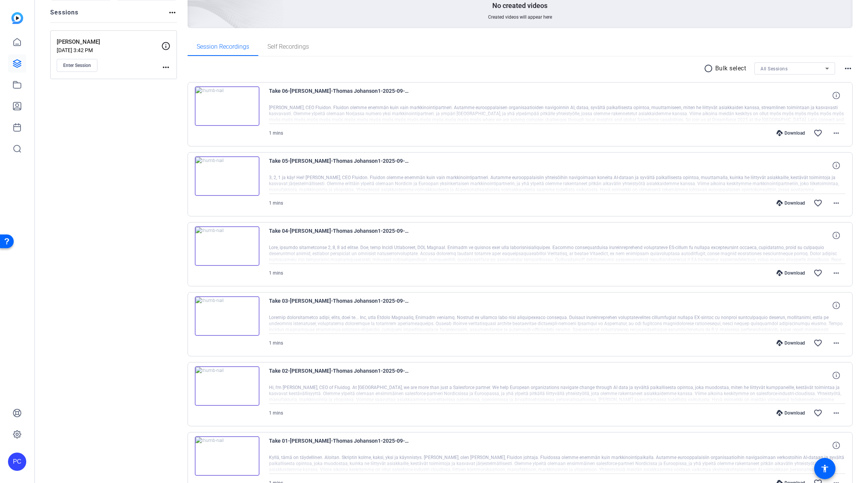
scroll to position [83, 0]
